Goal: Task Accomplishment & Management: Manage account settings

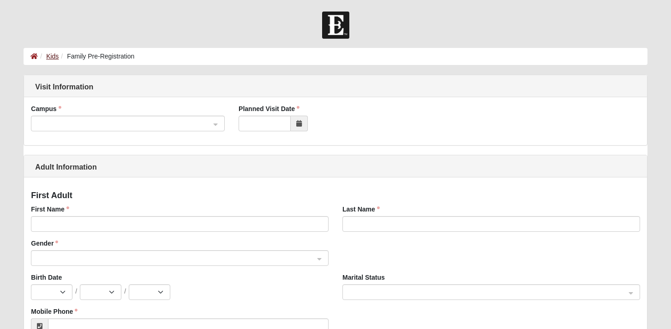
click at [51, 54] on link "Kids" at bounding box center [52, 56] width 12 height 7
click at [35, 54] on icon at bounding box center [33, 56] width 7 height 6
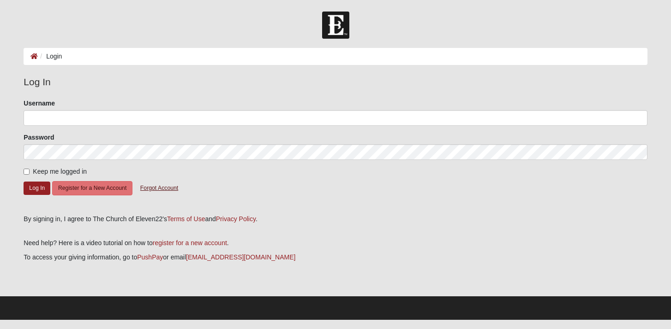
click at [158, 191] on button "Forgot Account" at bounding box center [159, 188] width 50 height 14
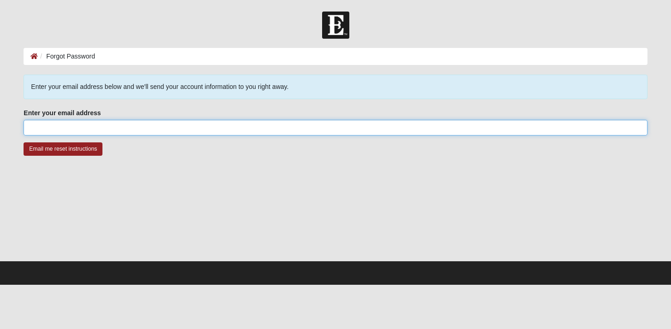
click at [155, 131] on input "Enter your email address" at bounding box center [335, 128] width 623 height 16
type input "erin1027@gmail.com"
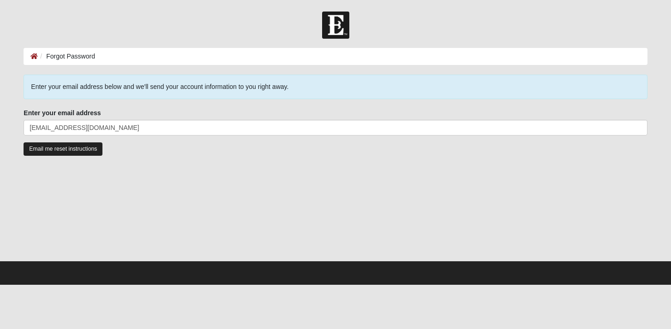
click at [74, 149] on input "Email me reset instructions" at bounding box center [63, 149] width 79 height 13
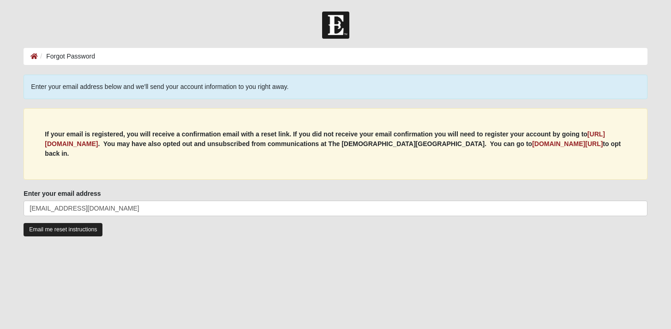
click at [77, 223] on input "Email me reset instructions" at bounding box center [63, 229] width 79 height 13
click at [95, 223] on input "Email me reset instructions" at bounding box center [63, 229] width 79 height 13
